Goal: Task Accomplishment & Management: Use online tool/utility

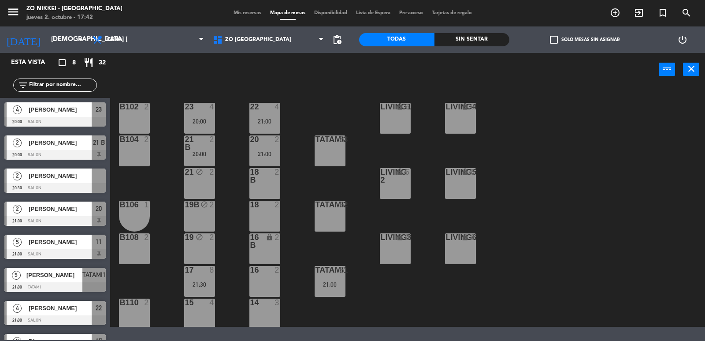
scroll to position [22, 0]
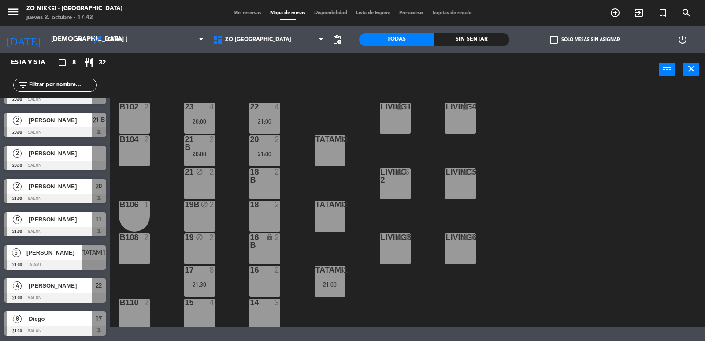
click at [61, 255] on span "[PERSON_NAME]" at bounding box center [54, 252] width 56 height 9
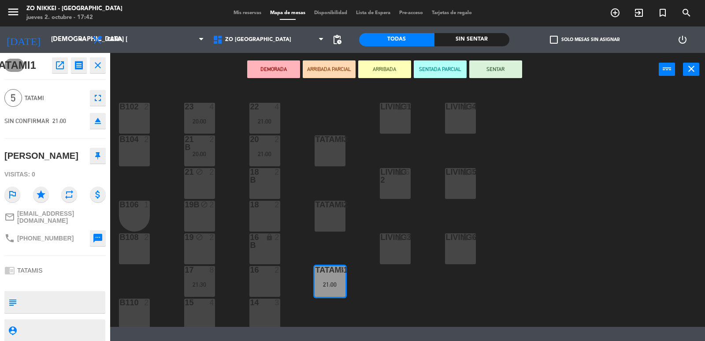
click at [181, 193] on div "22 4 21:00 23 4 20:00 B102 2 Living1 lock 6 LIVING4 lock 6 20 2 21:00 21 B 2 20…" at bounding box center [411, 207] width 588 height 240
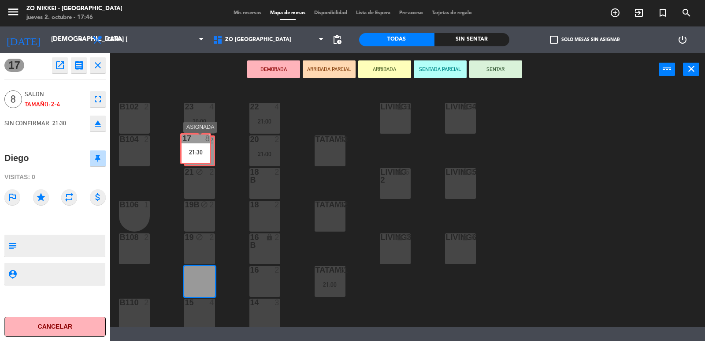
drag, startPoint x: 198, startPoint y: 271, endPoint x: 194, endPoint y: 138, distance: 132.7
click at [194, 138] on div "22 4 21:00 23 4 20:00 B102 2 Living1 lock 6 LIVING4 lock 6 20 2 21:00 21 B 2 20…" at bounding box center [411, 207] width 588 height 240
drag, startPoint x: 207, startPoint y: 284, endPoint x: 200, endPoint y: 150, distance: 134.1
click at [200, 150] on div "22 4 21:00 23 4 20:00 B102 2 Living1 lock 6 LIVING4 lock 6 20 2 21:00 21 B 2 20…" at bounding box center [411, 207] width 588 height 240
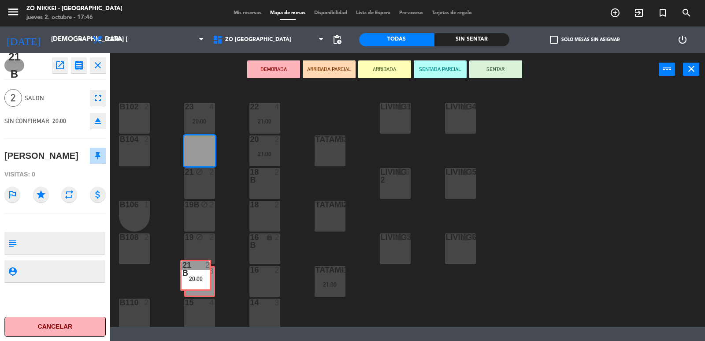
drag, startPoint x: 207, startPoint y: 151, endPoint x: 203, endPoint y: 275, distance: 124.3
click at [203, 275] on div "22 4 21:00 23 4 20:00 B102 2 Living1 lock 6 LIVING4 lock 6 20 2 21:00 21 B 2 20…" at bounding box center [411, 207] width 588 height 240
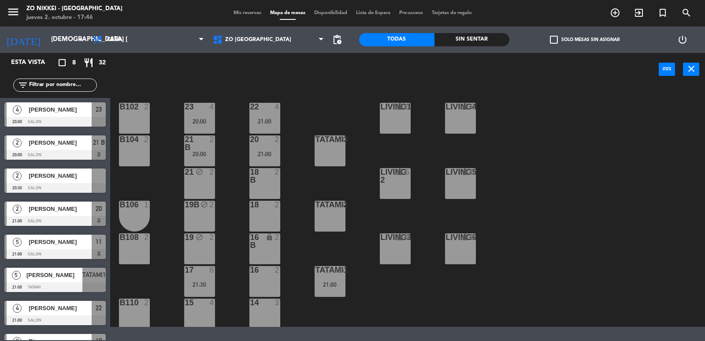
click at [227, 247] on div "22 4 21:00 23 4 20:00 B102 2 Living1 lock 6 LIVING4 lock 6 20 2 21:00 21 B 2 20…" at bounding box center [411, 207] width 588 height 240
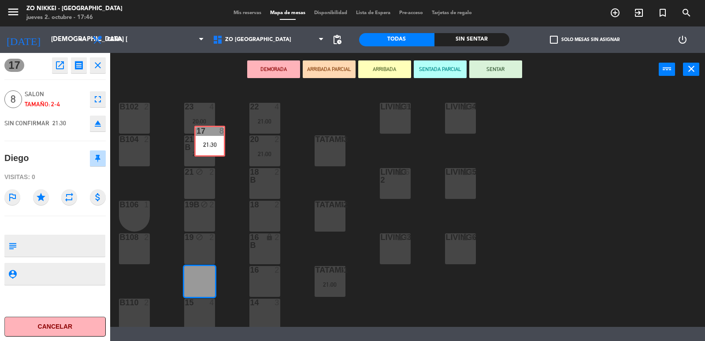
drag, startPoint x: 199, startPoint y: 274, endPoint x: 209, endPoint y: 133, distance: 140.5
click at [209, 133] on div "22 4 21:00 23 4 20:00 B102 2 Living1 lock 6 LIVING4 lock 6 20 2 21:00 21 B 2 20…" at bounding box center [411, 207] width 588 height 240
drag, startPoint x: 202, startPoint y: 265, endPoint x: 204, endPoint y: 152, distance: 113.7
click at [204, 152] on div "22 4 21:00 23 4 20:00 B102 2 Living1 lock 6 LIVING4 lock 6 20 2 21:00 21 B 2 20…" at bounding box center [411, 207] width 588 height 240
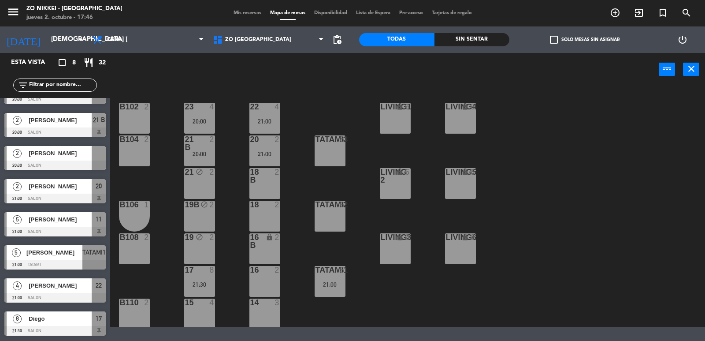
click at [242, 155] on div "22 4 21:00 23 4 20:00 B102 2 Living1 lock 6 LIVING4 lock 6 20 2 21:00 21 B 2 20…" at bounding box center [411, 207] width 588 height 240
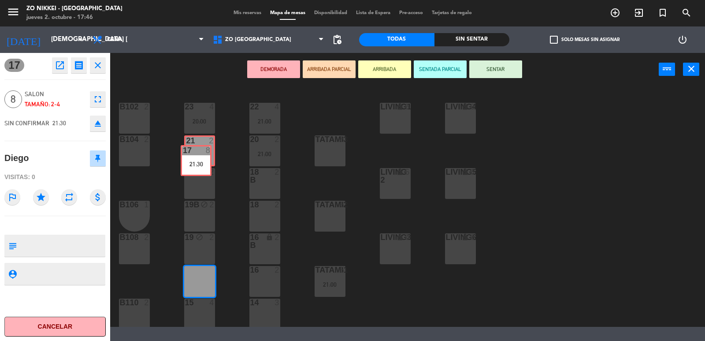
drag, startPoint x: 196, startPoint y: 270, endPoint x: 193, endPoint y: 149, distance: 120.8
click at [193, 149] on div "22 4 21:00 23 4 20:00 B102 2 Living1 lock 6 LIVING4 lock 6 20 2 21:00 21 B 2 20…" at bounding box center [411, 207] width 588 height 240
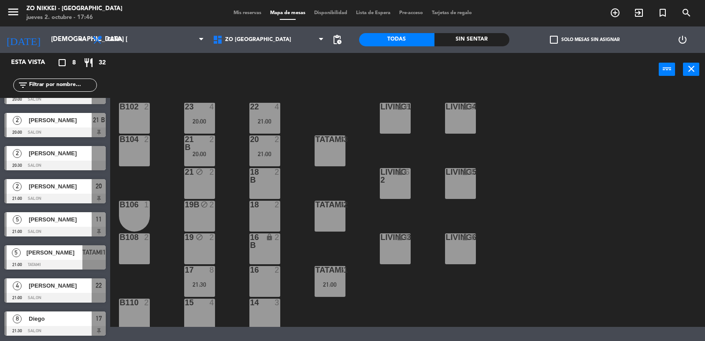
click at [236, 162] on div "22 4 21:00 23 4 20:00 B102 2 Living1 lock 6 LIVING4 lock 6 20 2 21:00 21 B 2 20…" at bounding box center [411, 207] width 588 height 240
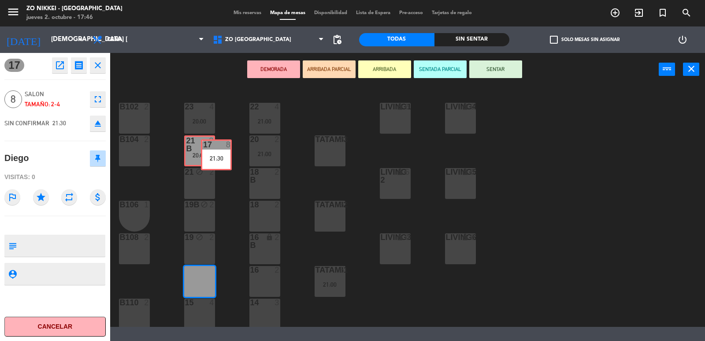
drag, startPoint x: 187, startPoint y: 279, endPoint x: 204, endPoint y: 152, distance: 127.5
click at [204, 152] on div "22 4 21:00 23 4 20:00 B102 2 Living1 lock 6 LIVING4 lock 6 20 2 21:00 21 B 2 20…" at bounding box center [411, 207] width 588 height 240
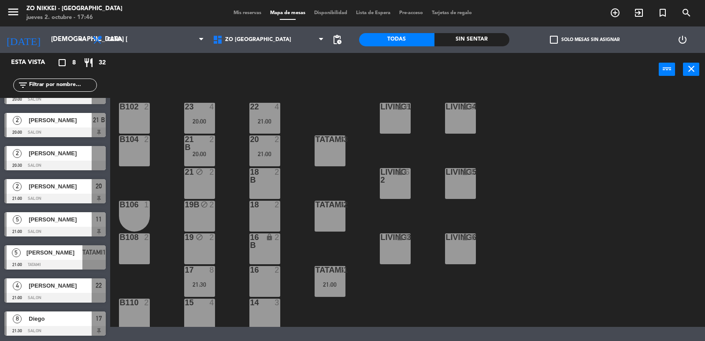
click at [228, 169] on div "22 4 21:00 23 4 20:00 B102 2 Living1 lock 6 LIVING4 lock 6 20 2 21:00 21 B 2 20…" at bounding box center [411, 207] width 588 height 240
click at [150, 78] on div "power_input close" at bounding box center [384, 69] width 548 height 33
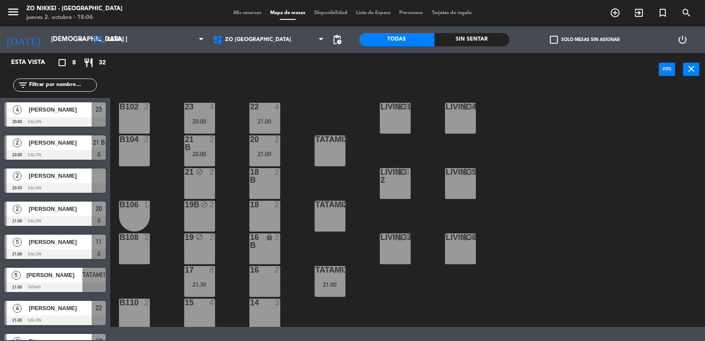
drag, startPoint x: 159, startPoint y: 93, endPoint x: 176, endPoint y: 74, distance: 24.7
click at [163, 91] on div "22 4 21:00 23 4 20:00 B102 2 Living1 lock 6 LIVING4 lock 6 20 2 21:00 21 B 2 20…" at bounding box center [411, 207] width 588 height 240
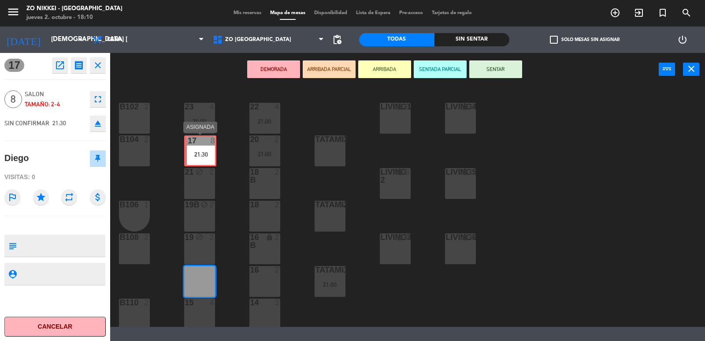
drag, startPoint x: 196, startPoint y: 282, endPoint x: 197, endPoint y: 152, distance: 130.4
click at [197, 152] on div "22 4 21:00 23 4 20:00 B102 2 Living1 lock 6 LIVING4 lock 6 20 2 21:00 21 B 2 20…" at bounding box center [411, 207] width 588 height 240
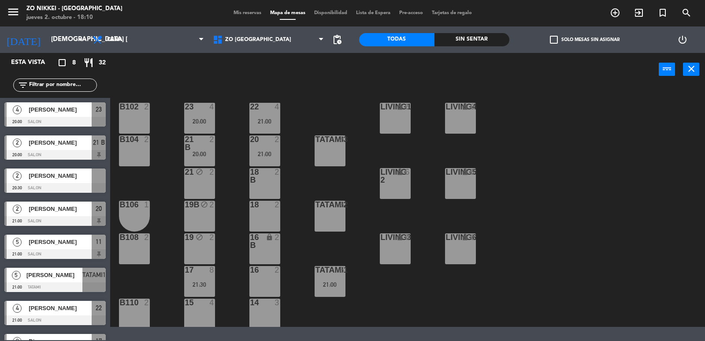
scroll to position [22, 0]
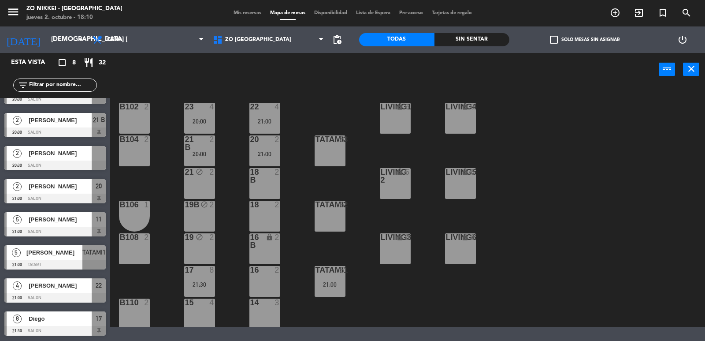
click at [220, 158] on div "22 4 21:00 23 4 20:00 B102 2 Living1 lock 6 LIVING4 lock 6 20 2 21:00 21 B 2 20…" at bounding box center [411, 207] width 588 height 240
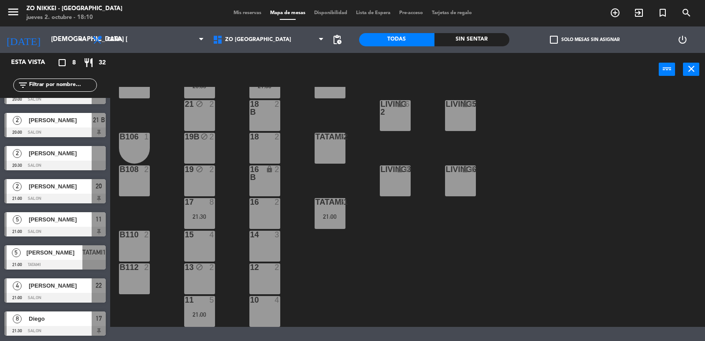
scroll to position [0, 0]
